Goal: Transaction & Acquisition: Purchase product/service

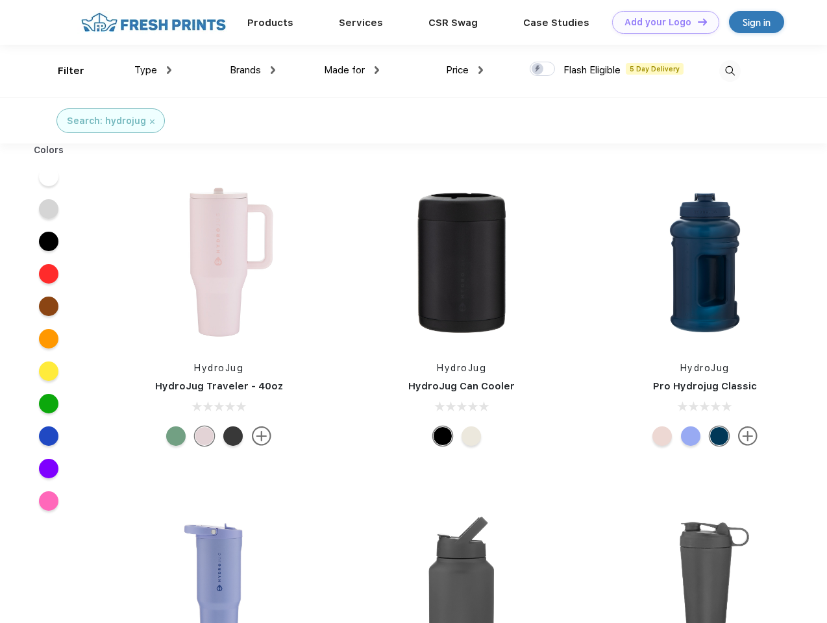
scroll to position [1, 0]
click at [661, 22] on link "Add your Logo Design Tool" at bounding box center [665, 22] width 107 height 23
click at [0, 0] on div "Design Tool" at bounding box center [0, 0] width 0 height 0
click at [697, 21] on link "Add your Logo Design Tool" at bounding box center [665, 22] width 107 height 23
click at [62, 71] on div "Filter" at bounding box center [71, 71] width 27 height 15
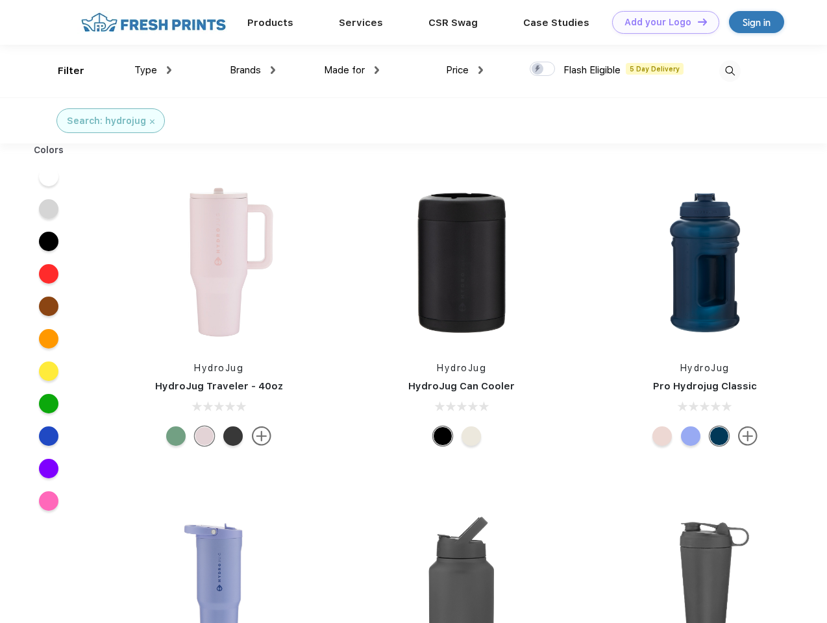
click at [153, 70] on span "Type" at bounding box center [145, 70] width 23 height 12
click at [253, 70] on span "Brands" at bounding box center [245, 70] width 31 height 12
click at [352, 70] on span "Made for" at bounding box center [344, 70] width 41 height 12
click at [465, 70] on span "Price" at bounding box center [457, 70] width 23 height 12
click at [543, 69] on div at bounding box center [542, 69] width 25 height 14
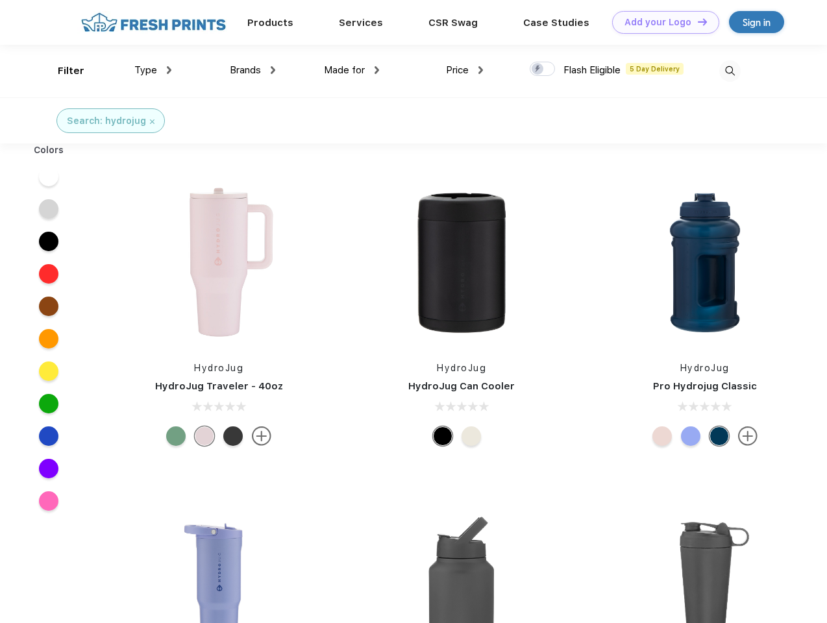
click at [538, 69] on input "checkbox" at bounding box center [534, 65] width 8 height 8
click at [730, 71] on img at bounding box center [729, 70] width 21 height 21
